Goal: Find contact information: Find contact information

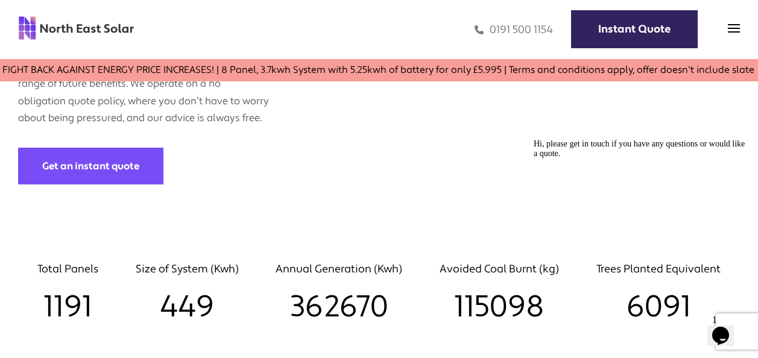
scroll to position [1086, 0]
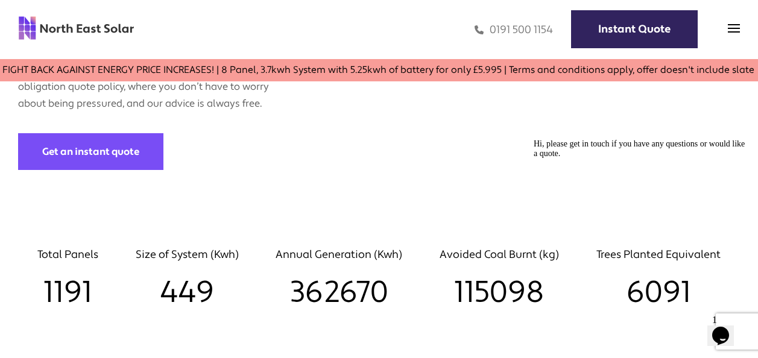
click at [729, 326] on button "Opens Chat This icon Opens the chat window." at bounding box center [720, 336] width 27 height 21
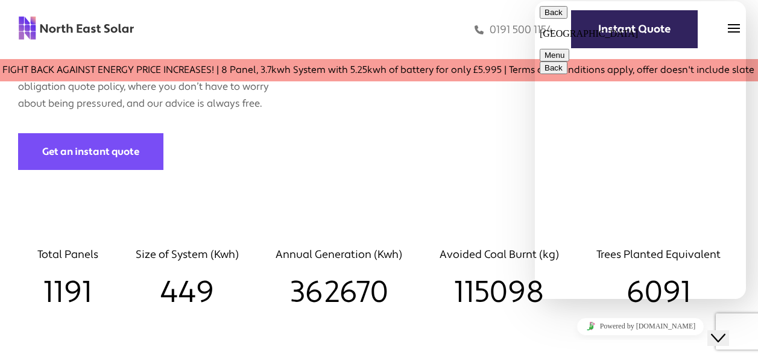
click at [535, 1] on textarea at bounding box center [535, 1] width 0 height 0
type textarea "**********"
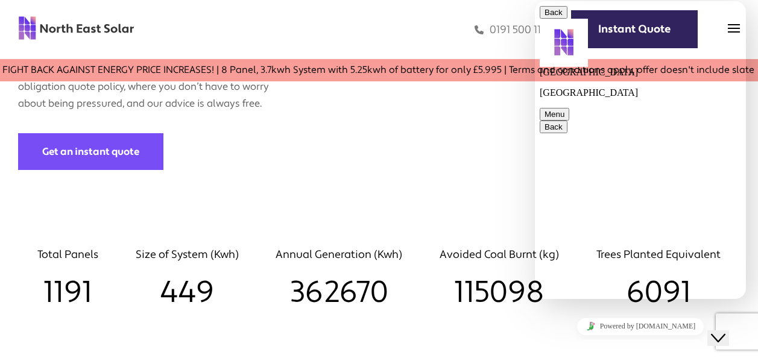
scroll to position [132, 0]
click at [535, 1] on textarea at bounding box center [535, 1] width 0 height 0
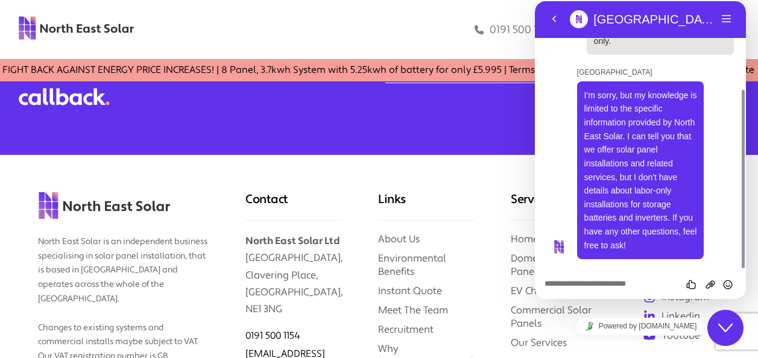
scroll to position [2171, 0]
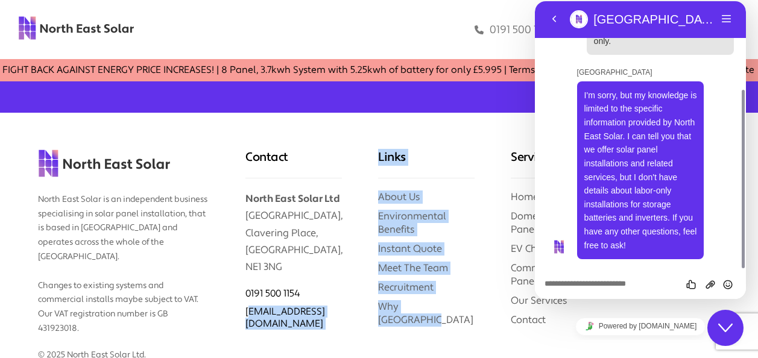
drag, startPoint x: 364, startPoint y: 305, endPoint x: 248, endPoint y: 309, distance: 115.9
click at [248, 309] on div "North East Solar is an independent business specialising in solar panel install…" at bounding box center [379, 334] width 758 height 442
drag, startPoint x: 251, startPoint y: 309, endPoint x: 370, endPoint y: 321, distance: 120.0
click at [370, 321] on div "Links About Us Environmental Benefits Instant Quote Meet The Team Recruitment W…" at bounding box center [426, 334] width 133 height 442
click at [391, 302] on link "Why [GEOGRAPHIC_DATA]" at bounding box center [425, 313] width 95 height 26
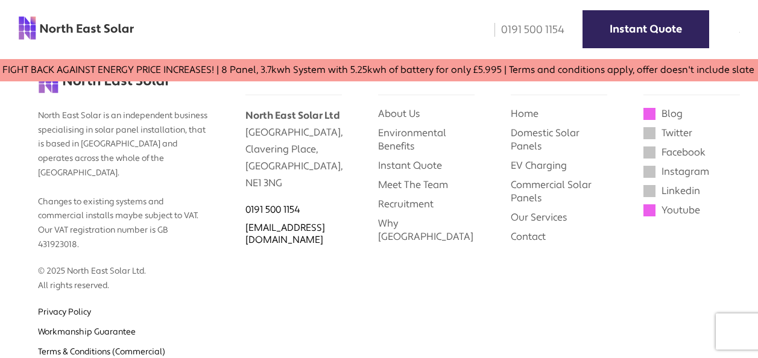
scroll to position [2835, 0]
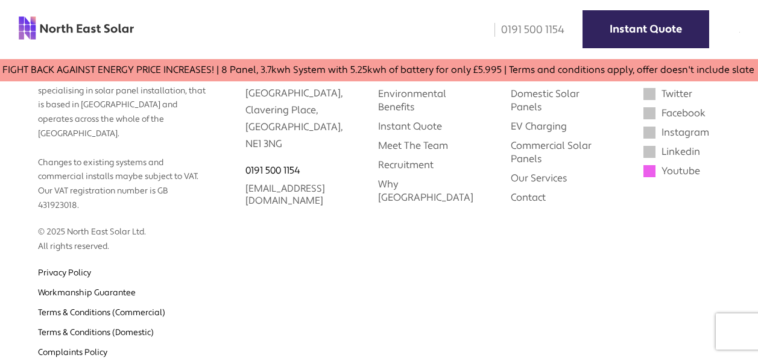
click at [265, 207] on link "[EMAIL_ADDRESS][DOMAIN_NAME]" at bounding box center [285, 195] width 80 height 24
click at [585, 265] on div "Services Home Domestic Solar Panels EV Charging Commercial Solar Panels Our Ser…" at bounding box center [559, 211] width 133 height 442
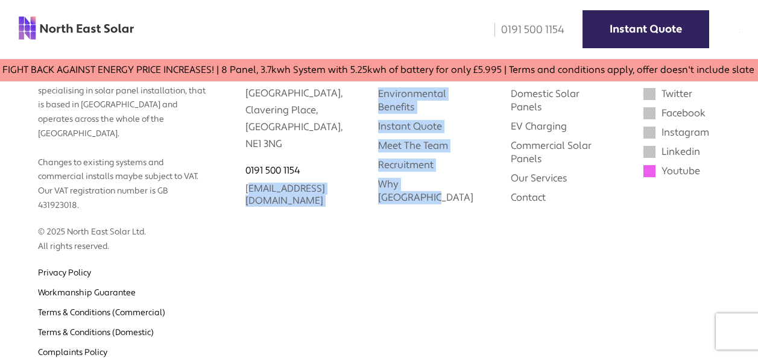
drag, startPoint x: 362, startPoint y: 224, endPoint x: 247, endPoint y: 227, distance: 115.2
click at [247, 227] on div "North East Solar is an independent business specialising in solar panel install…" at bounding box center [379, 211] width 758 height 442
drag, startPoint x: 247, startPoint y: 227, endPoint x: 348, endPoint y: 222, distance: 101.4
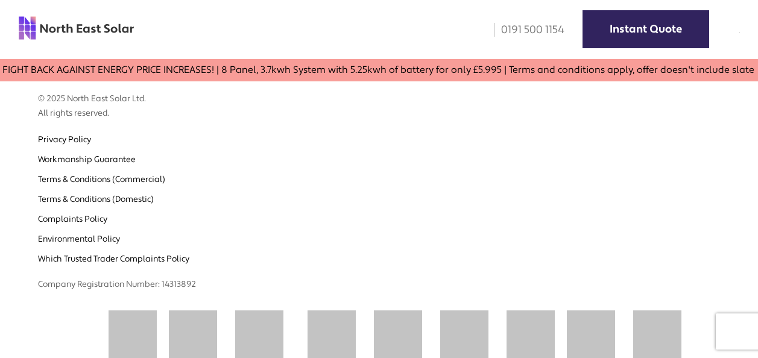
scroll to position [3029, 0]
